Goal: Information Seeking & Learning: Learn about a topic

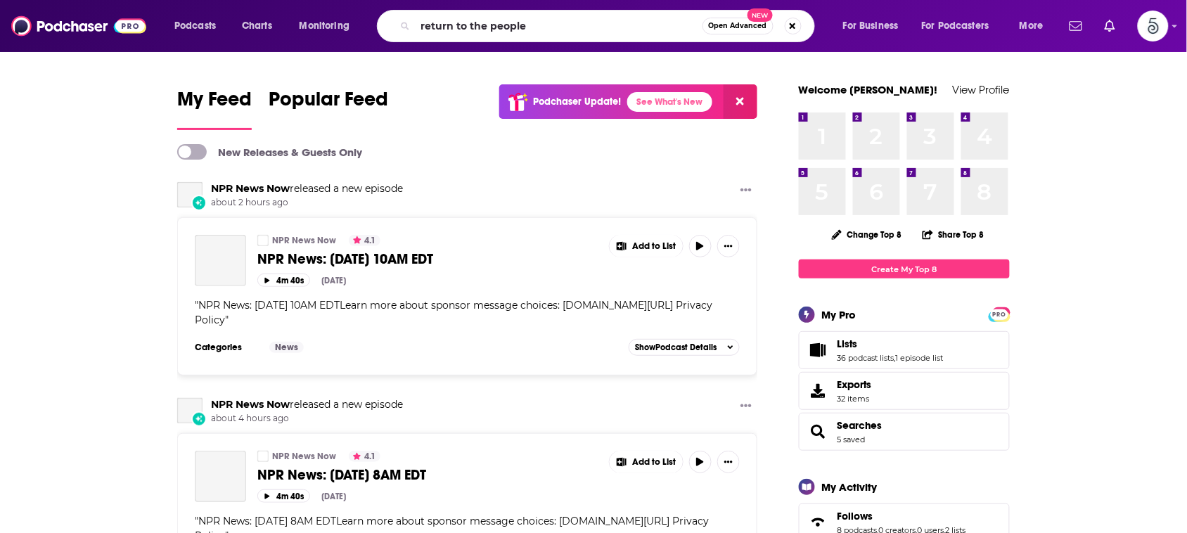
type input "return to the people"
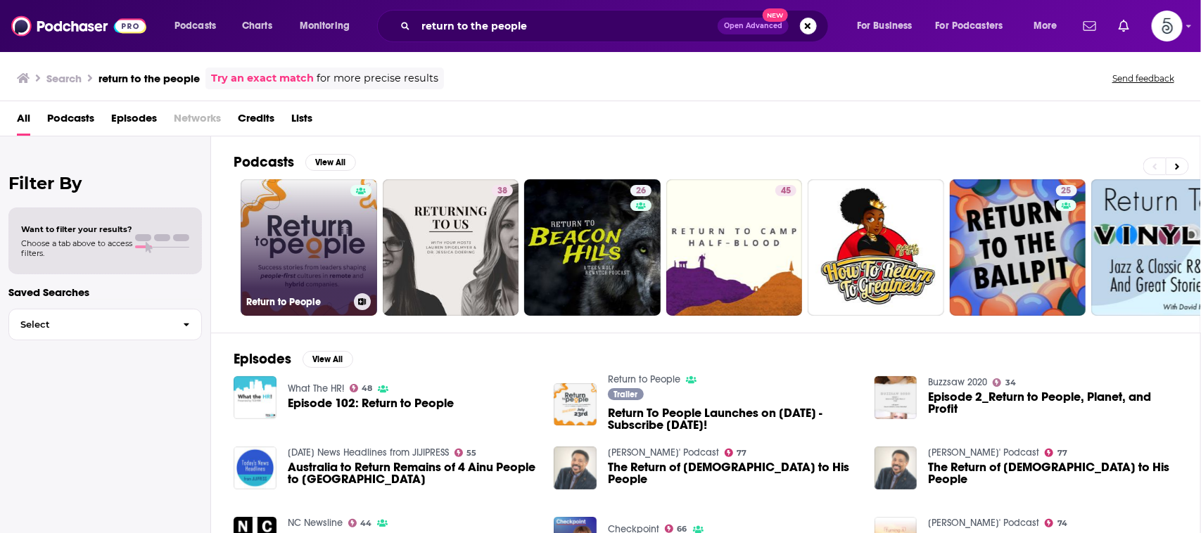
click at [331, 208] on link "Return to People" at bounding box center [309, 247] width 136 height 136
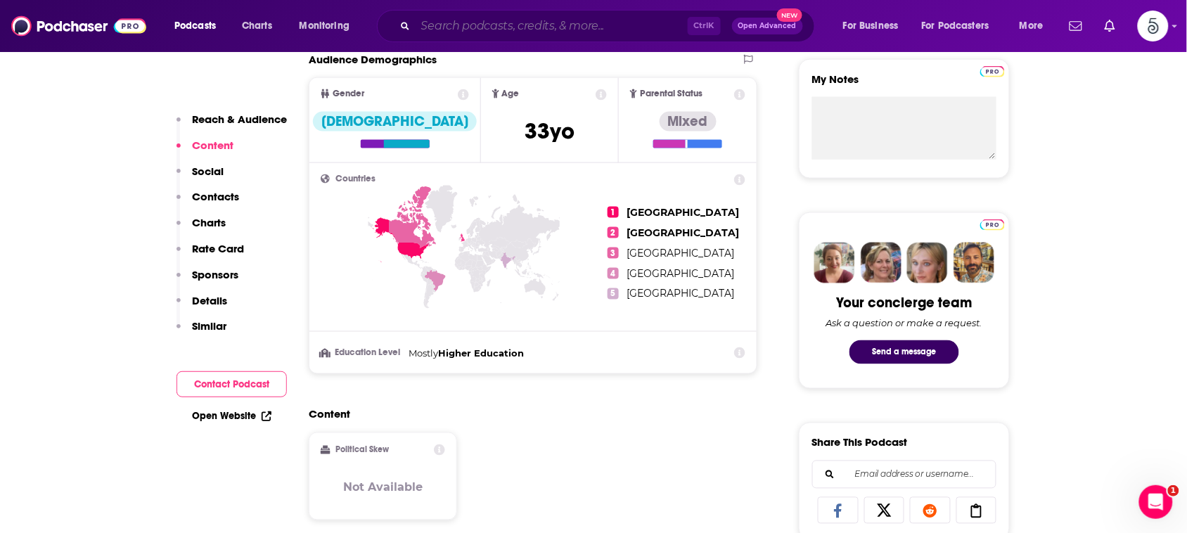
click at [619, 18] on input "Search podcasts, credits, & more..." at bounding box center [552, 26] width 272 height 23
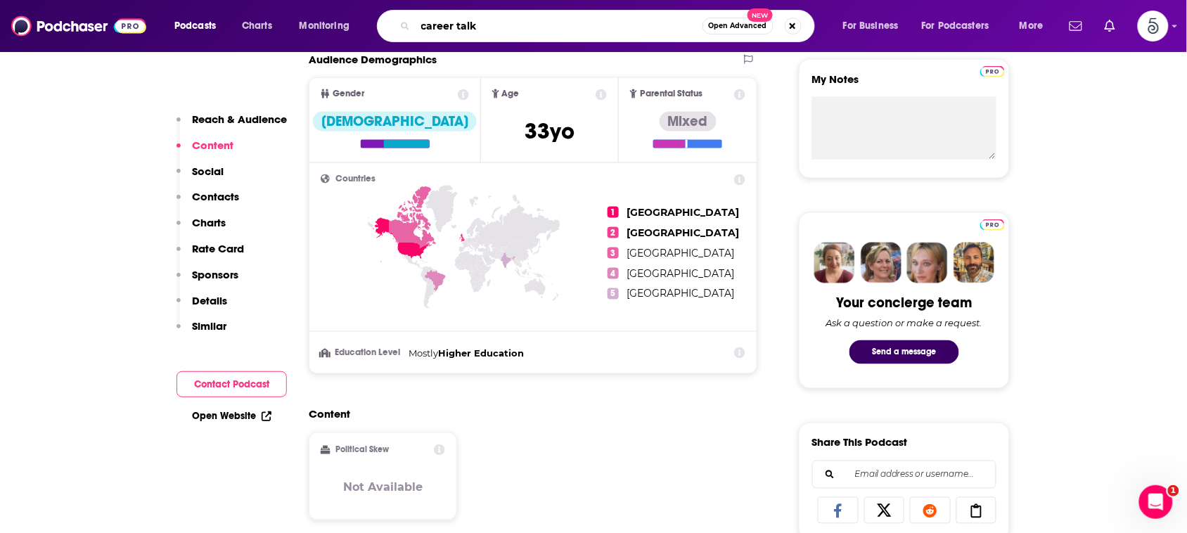
type input "career talks"
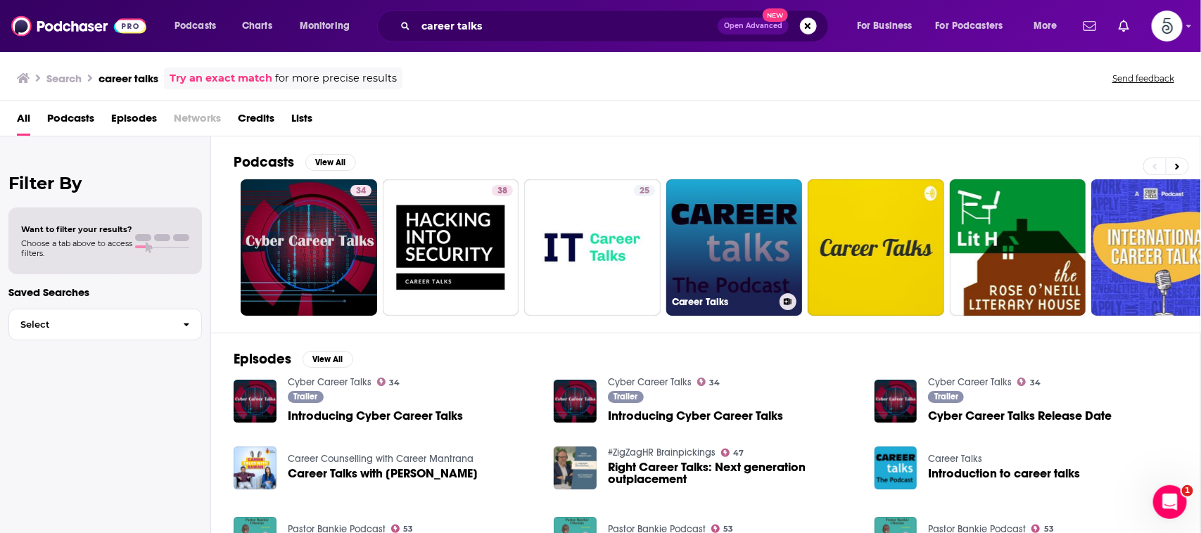
click at [681, 203] on link "Career Talks" at bounding box center [734, 247] width 136 height 136
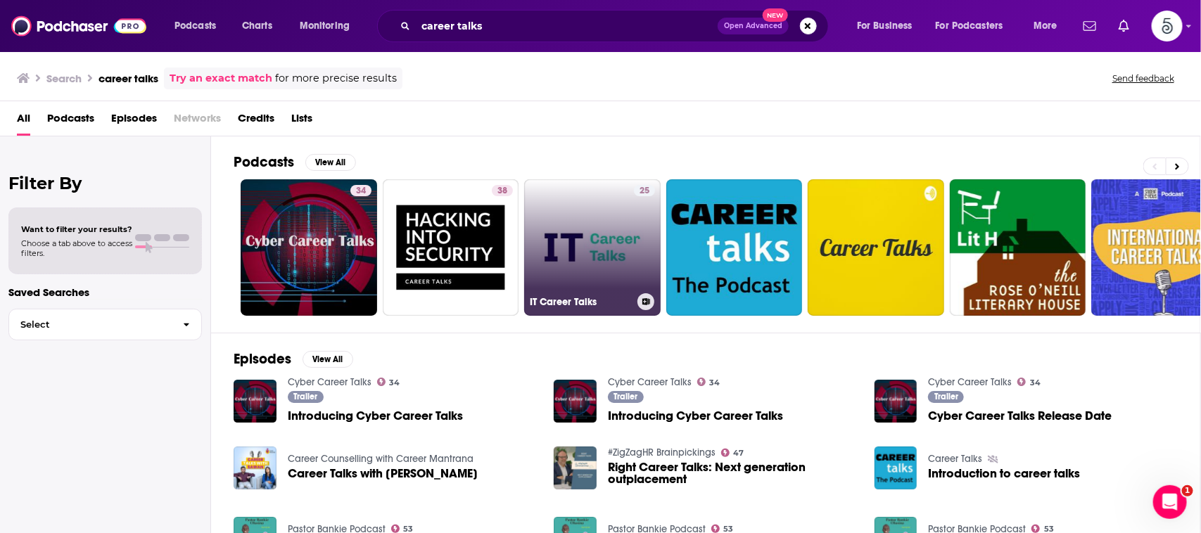
click at [549, 240] on link "25 IT Career Talks" at bounding box center [592, 247] width 136 height 136
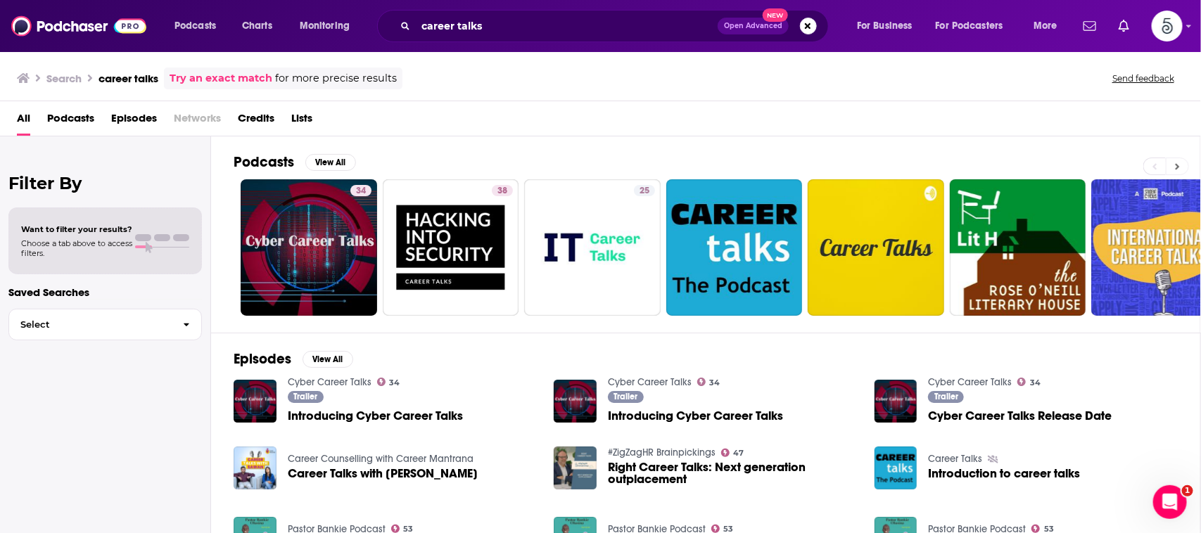
click at [1173, 165] on button at bounding box center [1177, 167] width 23 height 18
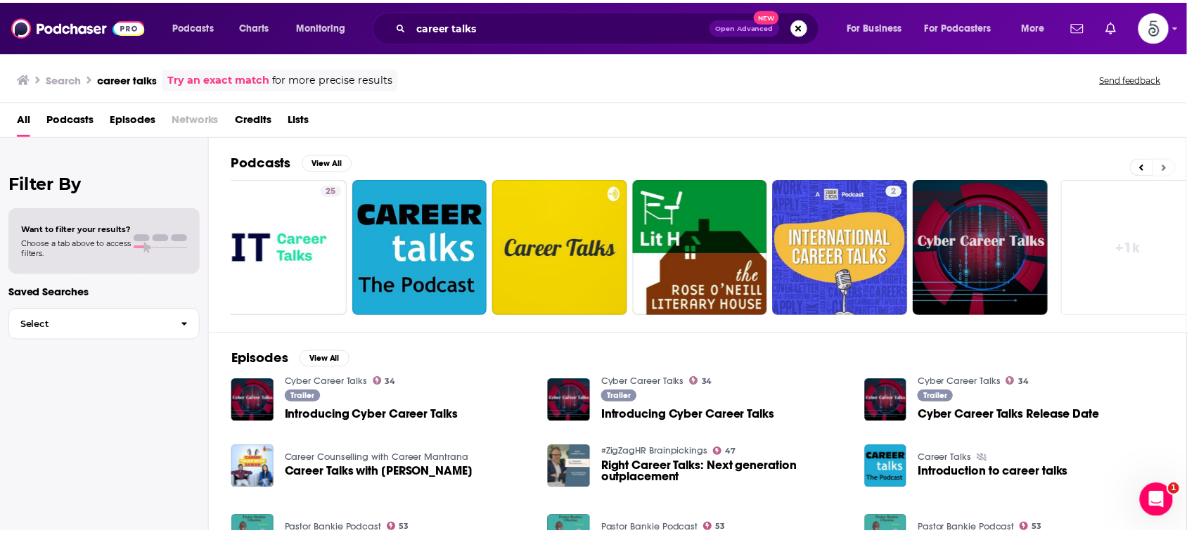
scroll to position [0, 325]
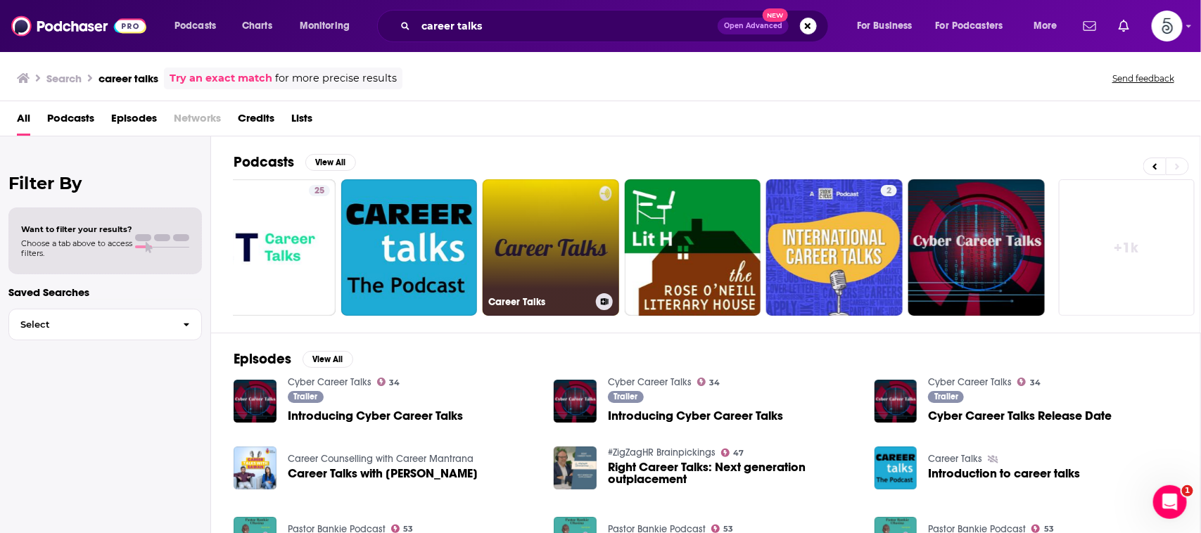
click at [564, 241] on link "Career Talks" at bounding box center [551, 247] width 136 height 136
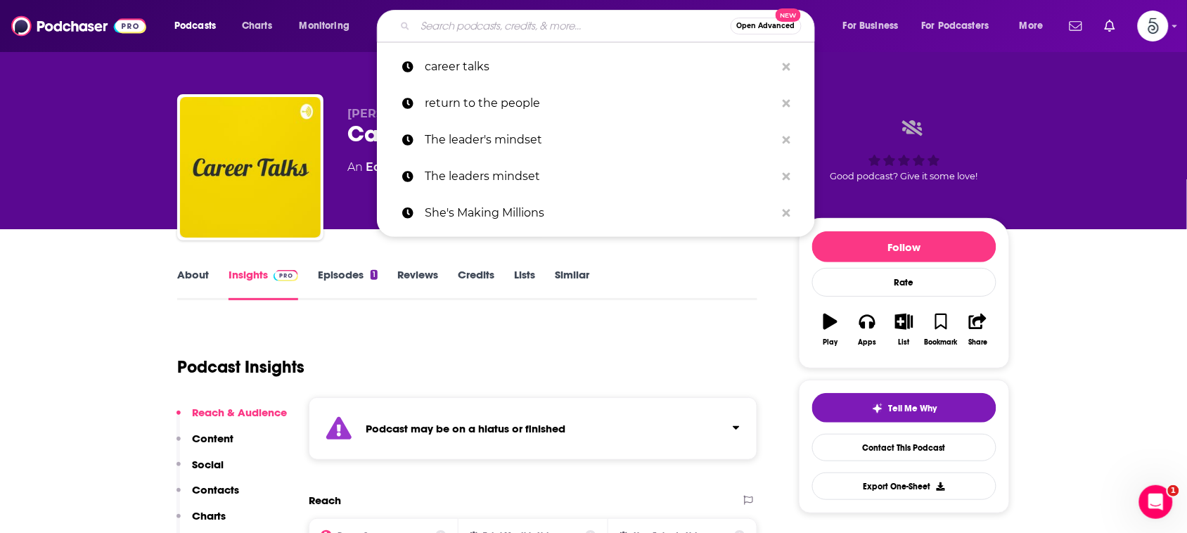
click at [607, 27] on input "Search podcasts, credits, & more..." at bounding box center [573, 26] width 315 height 23
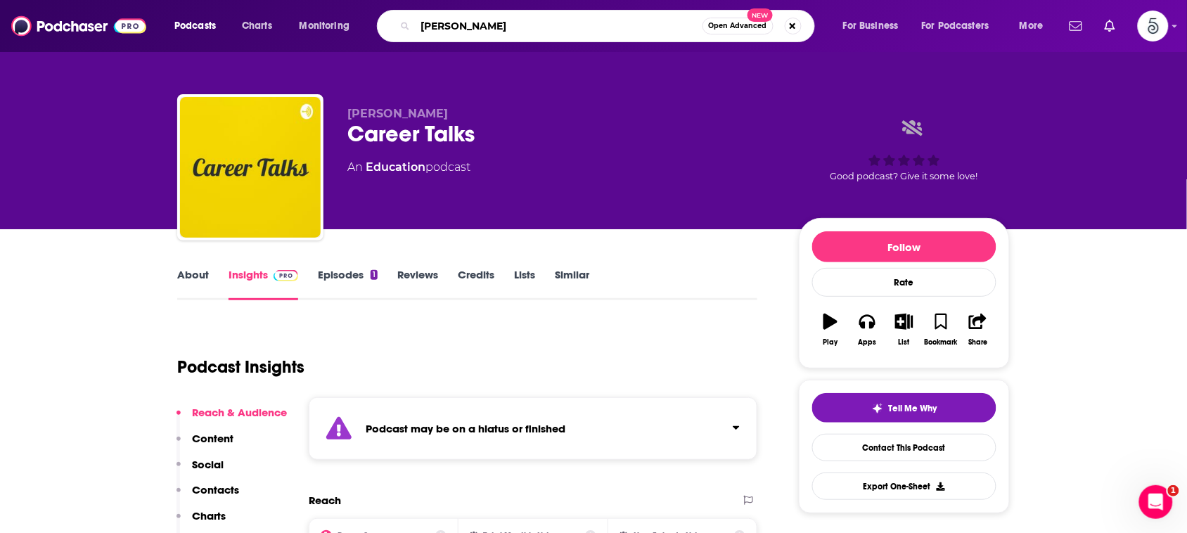
type input "[PERSON_NAME]"
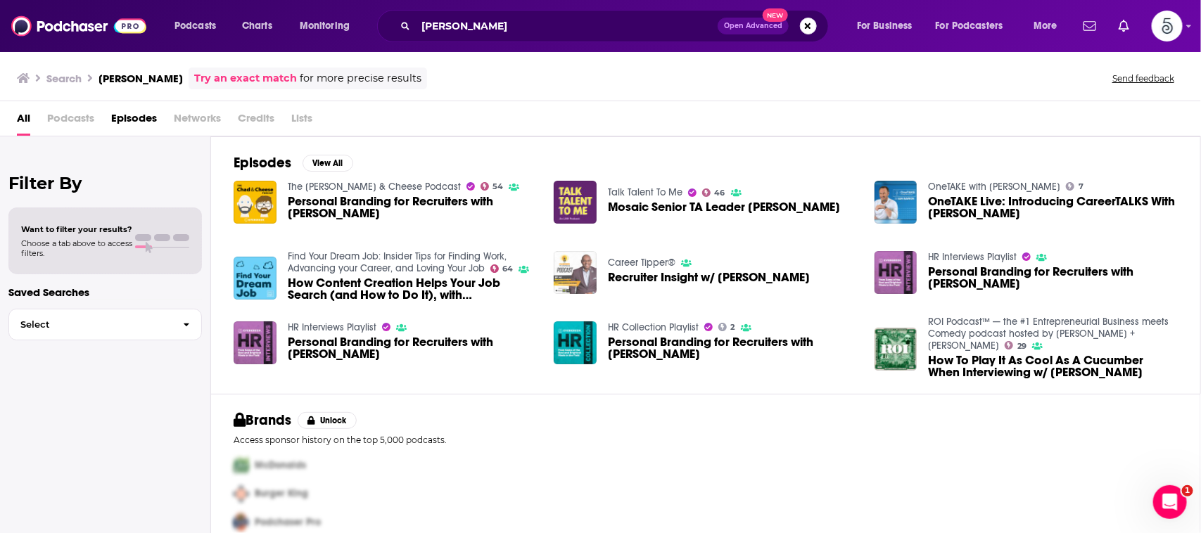
click at [570, 264] on img "Recruiter Insight w/ Orlando Haynes" at bounding box center [575, 272] width 43 height 43
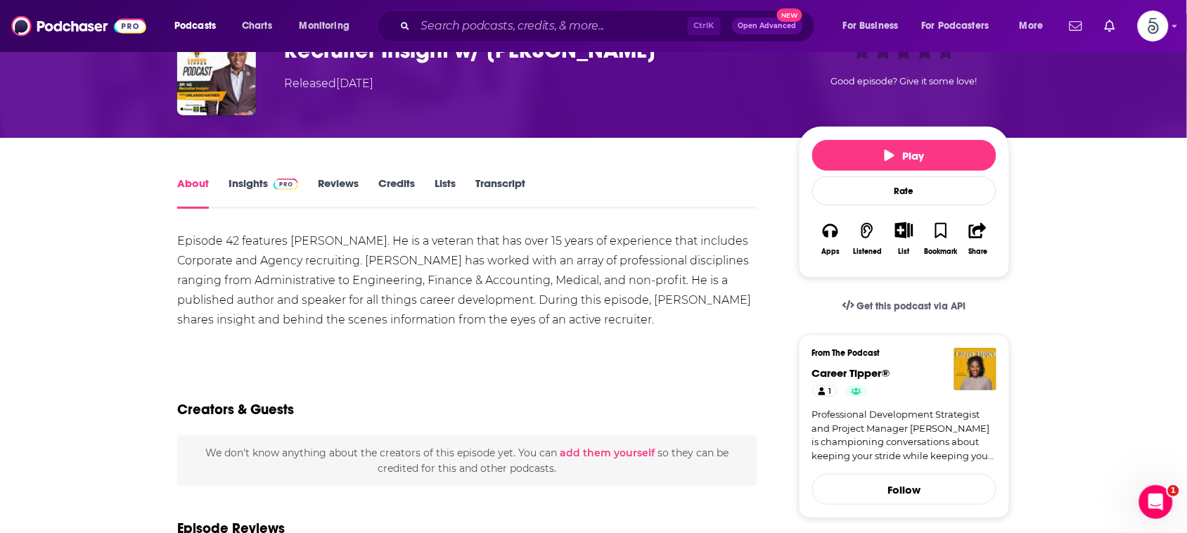
scroll to position [120, 0]
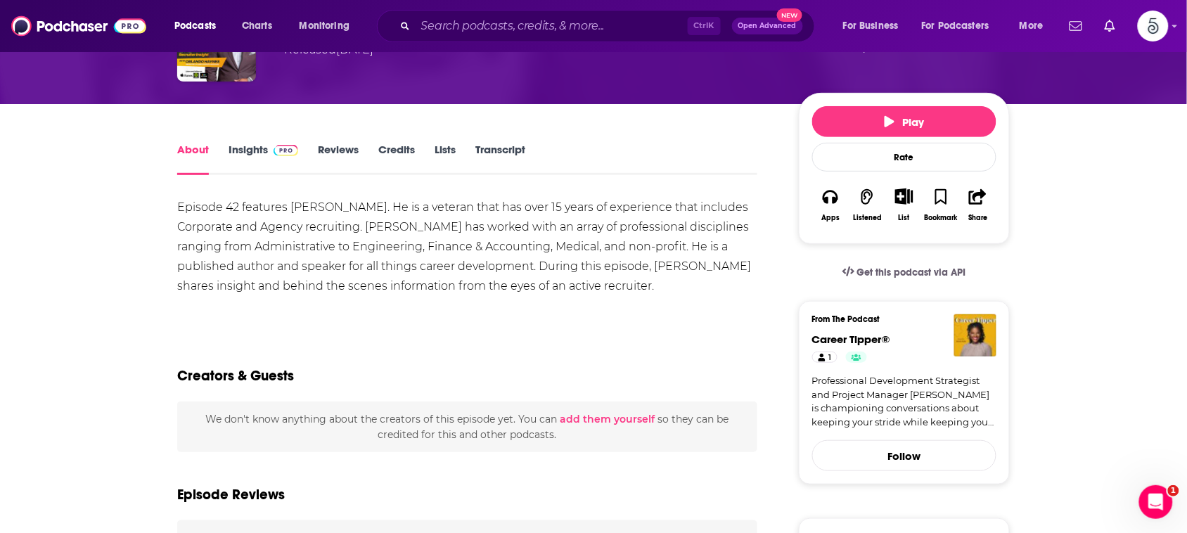
click at [261, 144] on link "Insights" at bounding box center [264, 159] width 70 height 32
